Goal: Download file/media

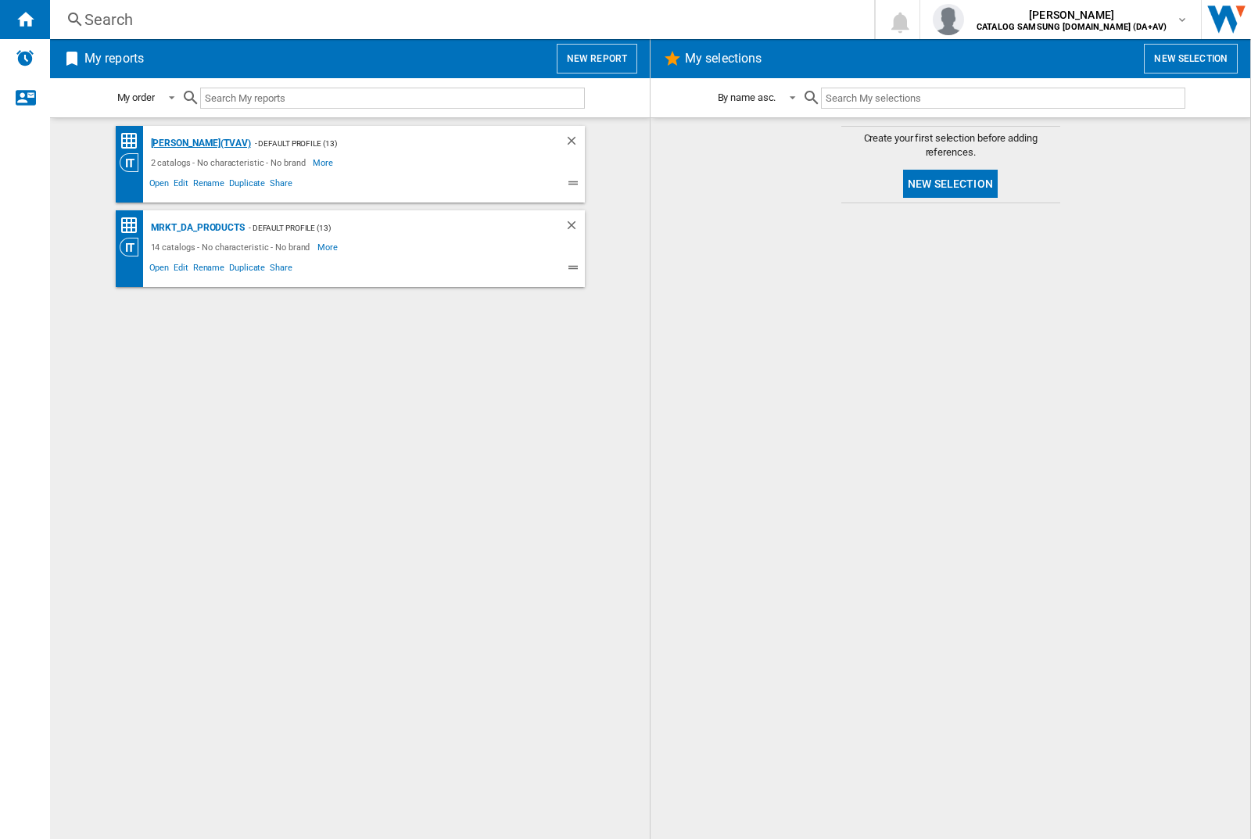
click at [174, 143] on div "[PERSON_NAME](TVAV)" at bounding box center [199, 144] width 104 height 20
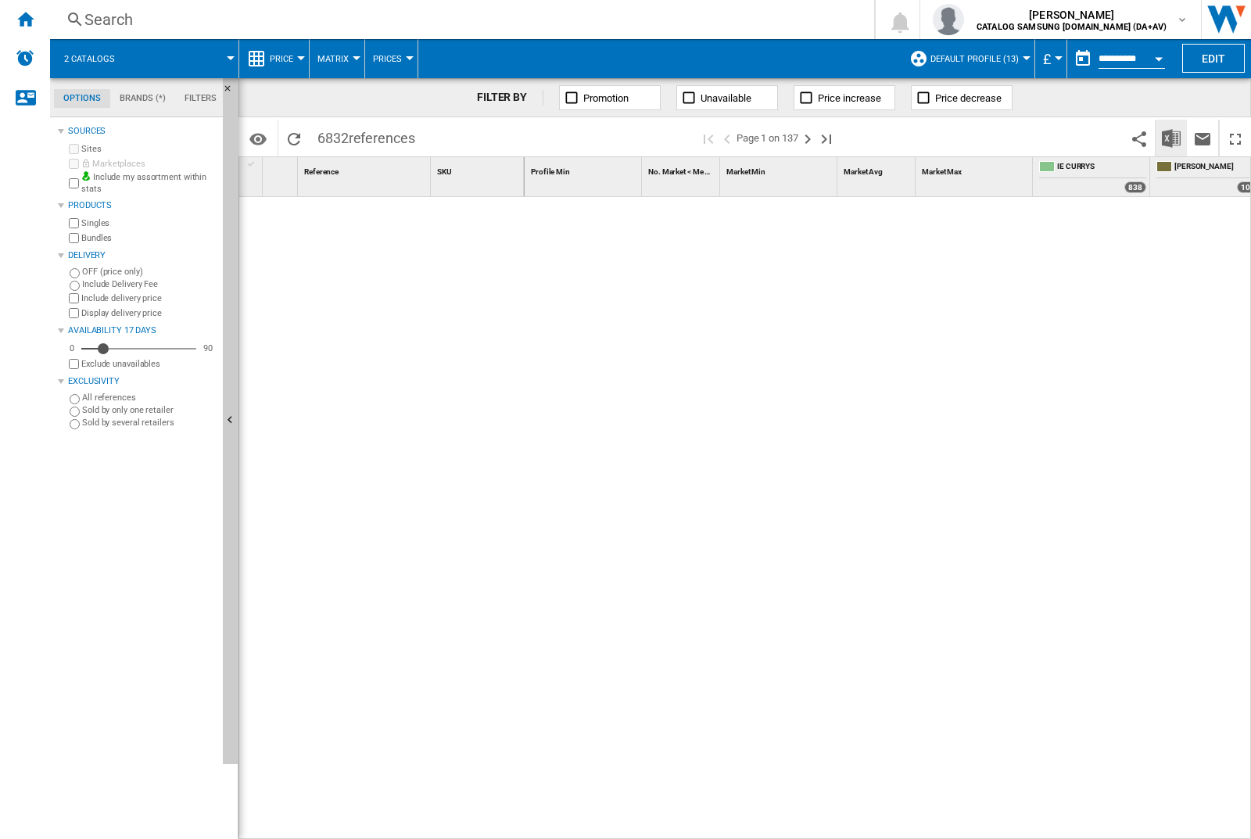
click at [1172, 138] on img "Download in Excel" at bounding box center [1171, 138] width 19 height 19
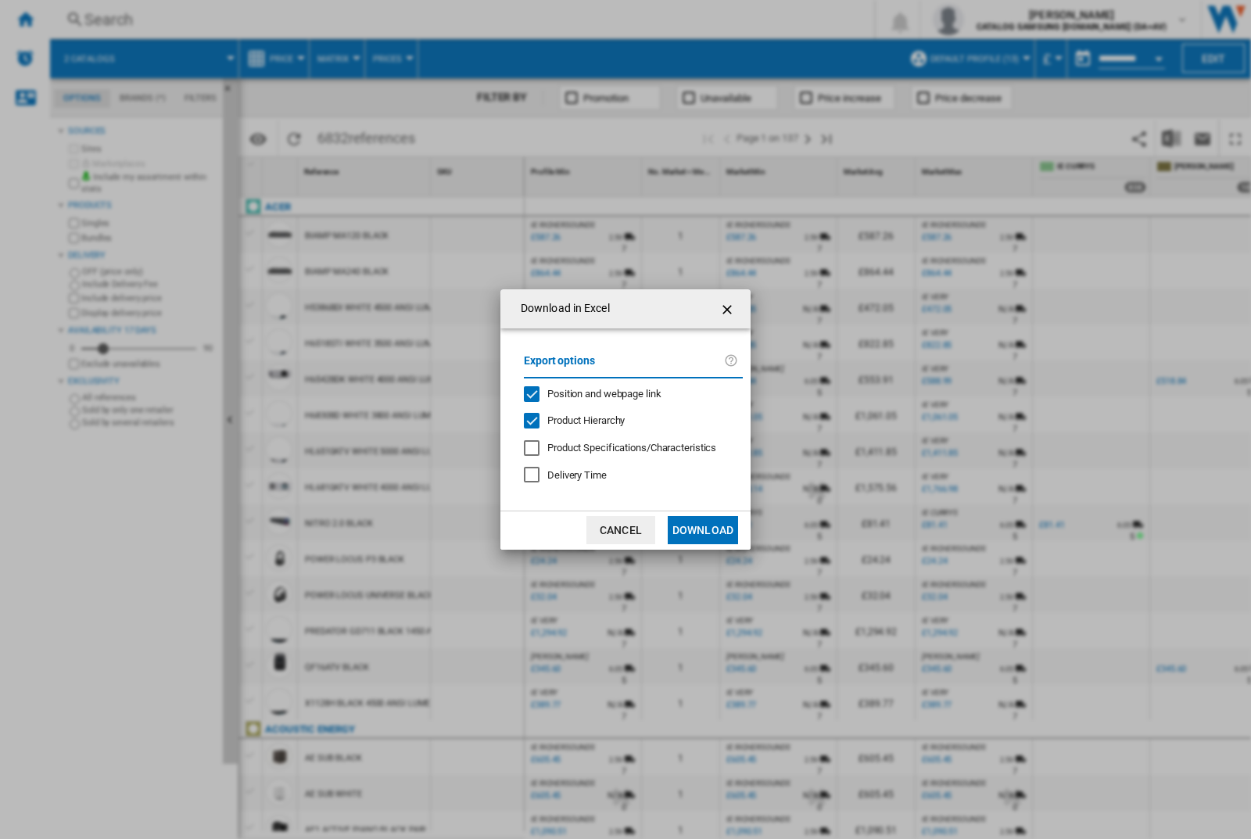
click at [627, 393] on span "Position and webpage link" at bounding box center [605, 394] width 114 height 12
click at [703, 530] on button "Download" at bounding box center [703, 530] width 70 height 28
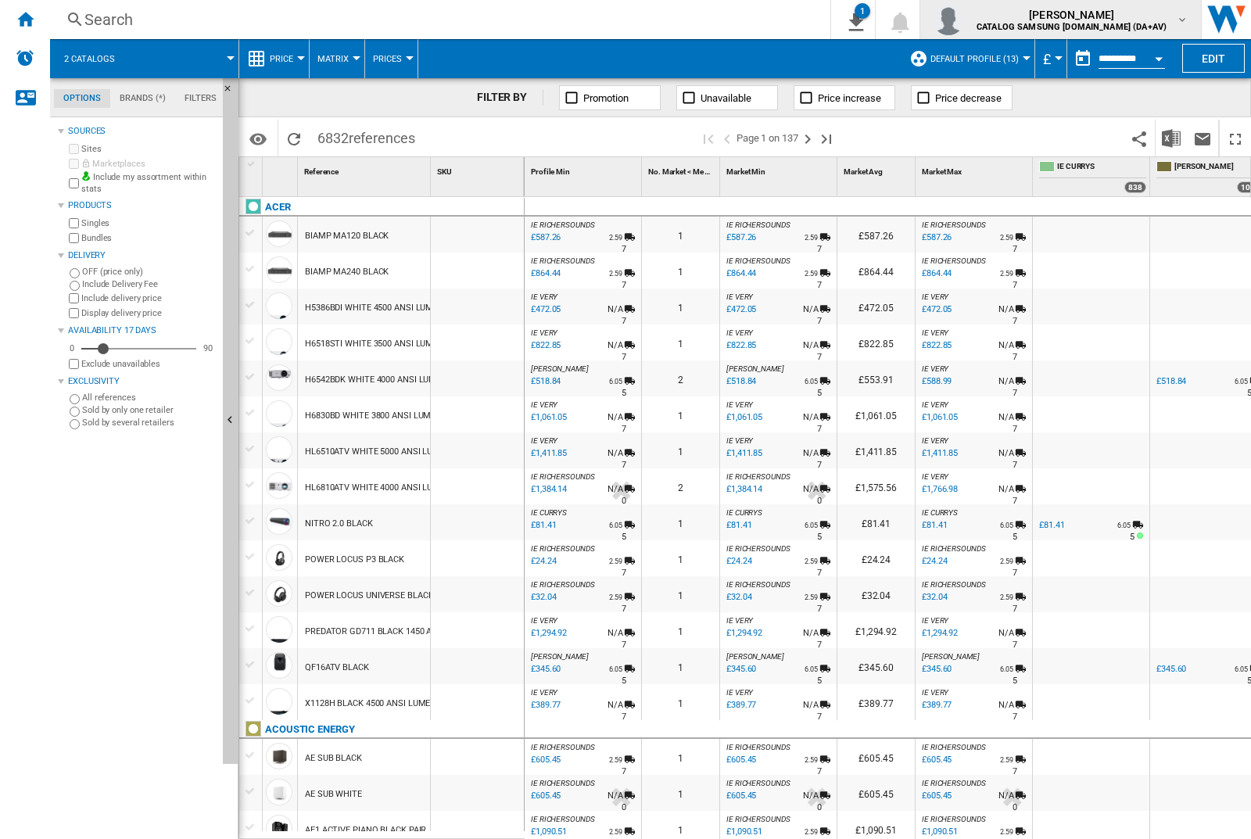
click at [964, 20] on img "button" at bounding box center [948, 19] width 31 height 31
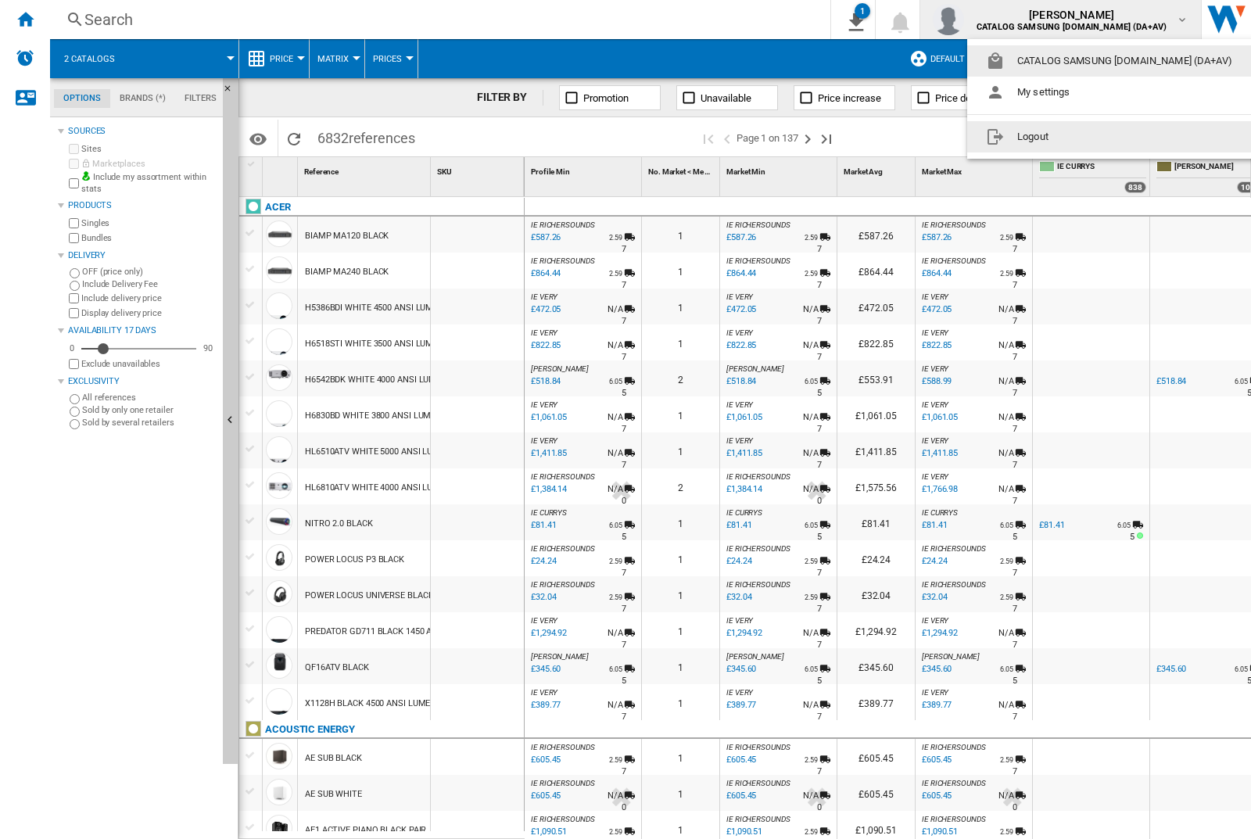
click at [1088, 137] on button "Logout" at bounding box center [1113, 136] width 290 height 31
